Goal: Navigation & Orientation: Find specific page/section

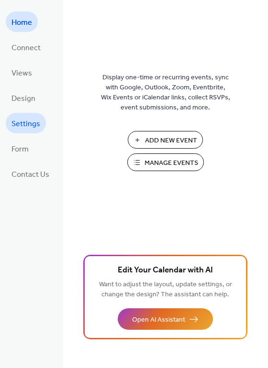
click at [25, 119] on span "Settings" at bounding box center [25, 124] width 29 height 15
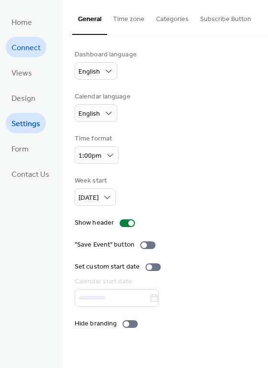
click at [37, 47] on span "Connect" at bounding box center [25, 48] width 29 height 15
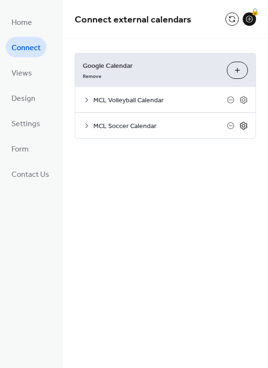
click at [243, 127] on icon at bounding box center [243, 125] width 3 height 3
